Goal: Information Seeking & Learning: Find contact information

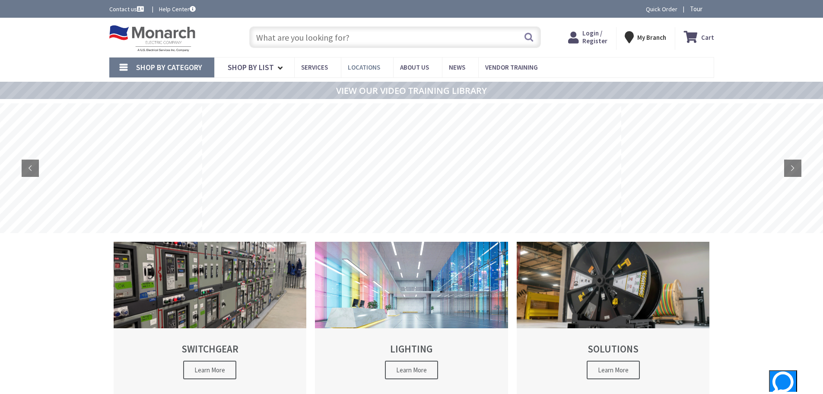
click at [361, 68] on span "Locations" at bounding box center [364, 67] width 32 height 8
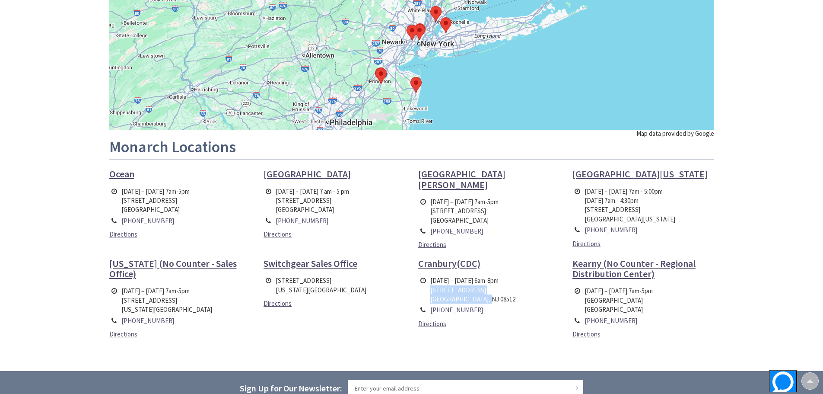
drag, startPoint x: 431, startPoint y: 288, endPoint x: 504, endPoint y: 296, distance: 73.4
click at [504, 296] on td "Monday – Friday 6am-8pm 1250 Cranbury South River Road Cranbury, NJ 08512" at bounding box center [472, 289] width 89 height 29
copy td "1250 Cranbury South River Road Cranbury, NJ 08512"
